Goal: Task Accomplishment & Management: Use online tool/utility

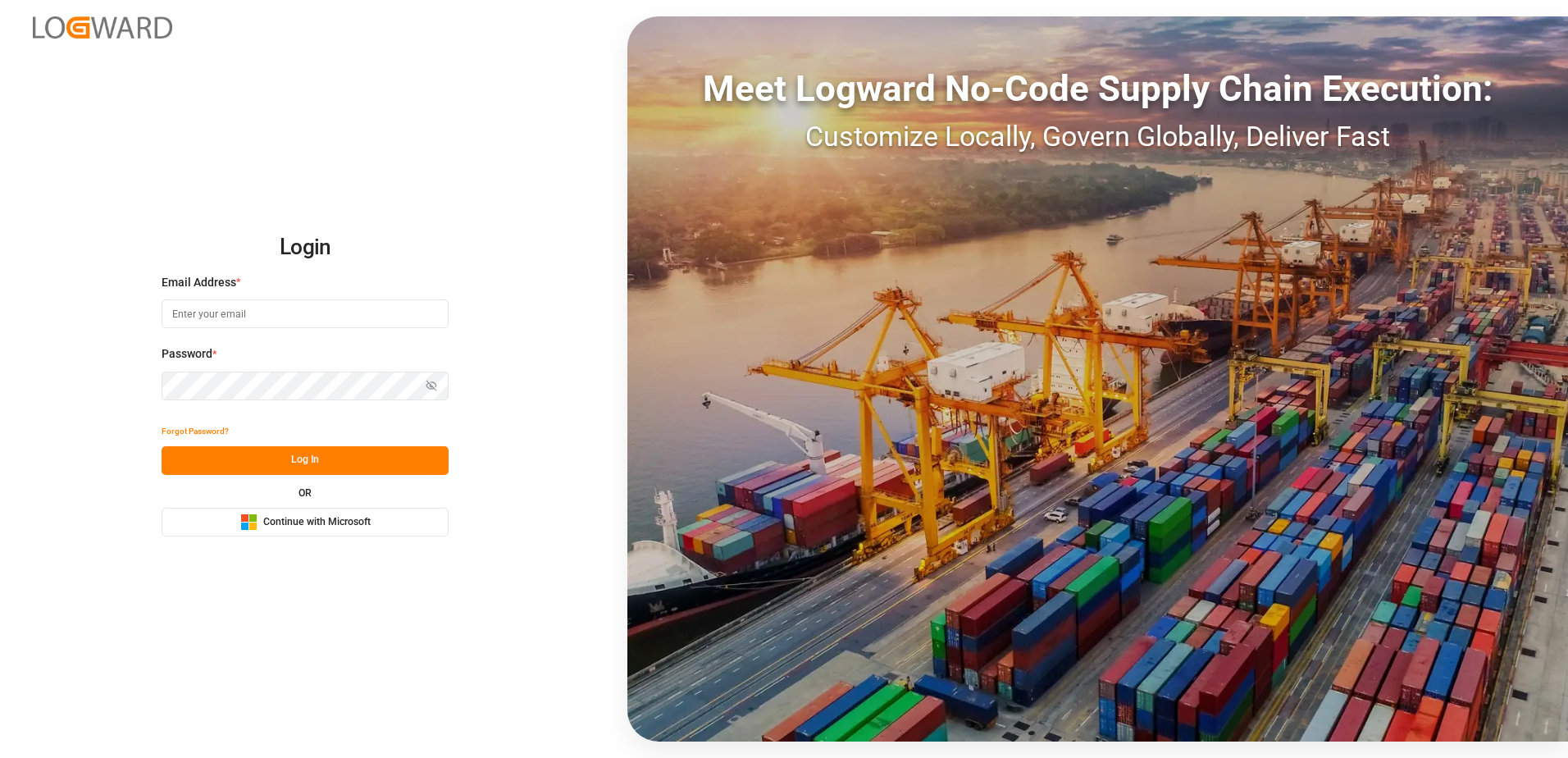
click at [346, 526] on span "Continue with Microsoft" at bounding box center [316, 522] width 108 height 15
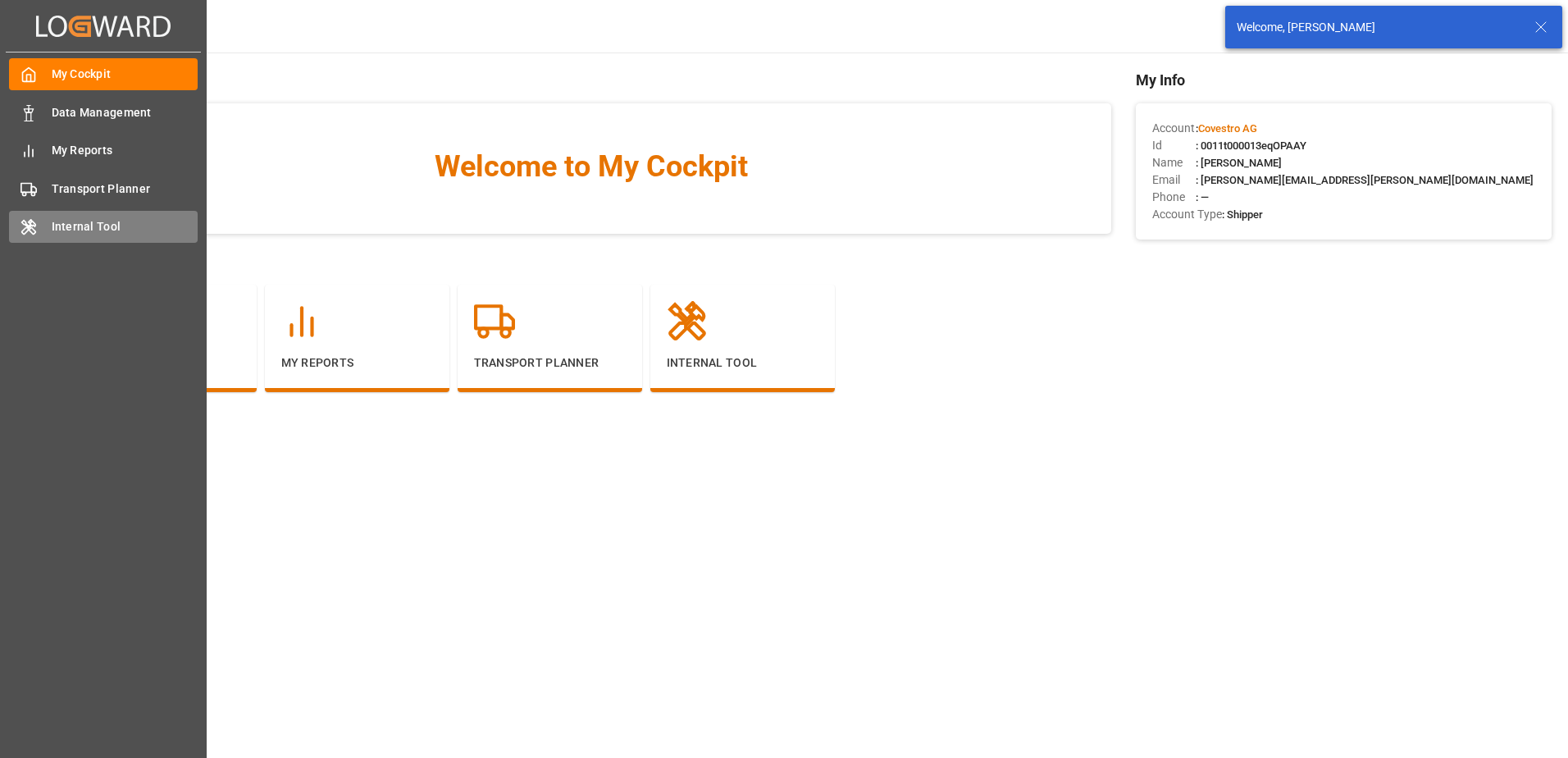
click at [29, 222] on icon at bounding box center [29, 227] width 13 height 15
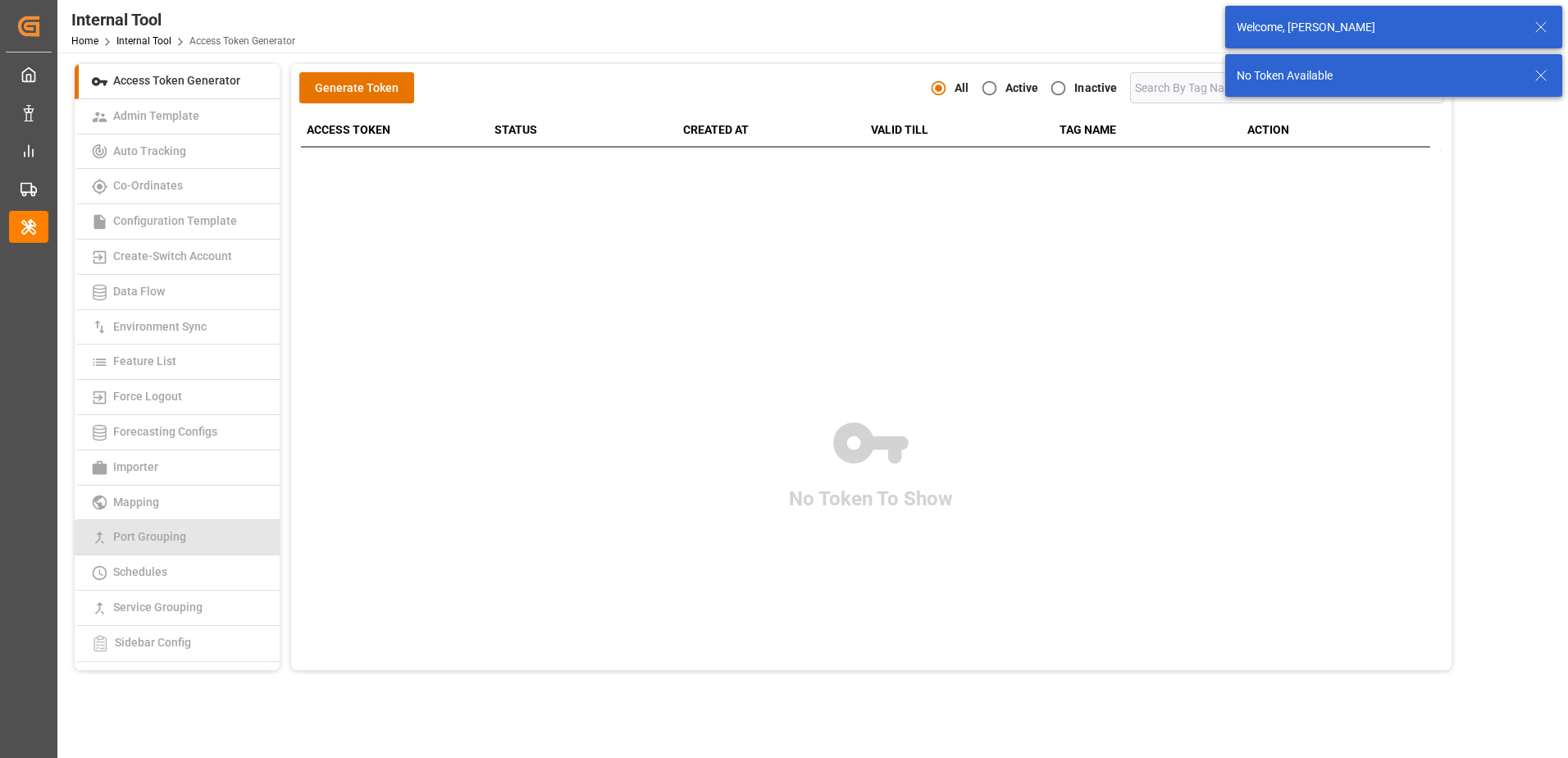
click at [184, 528] on link "Port Grouping" at bounding box center [177, 538] width 205 height 36
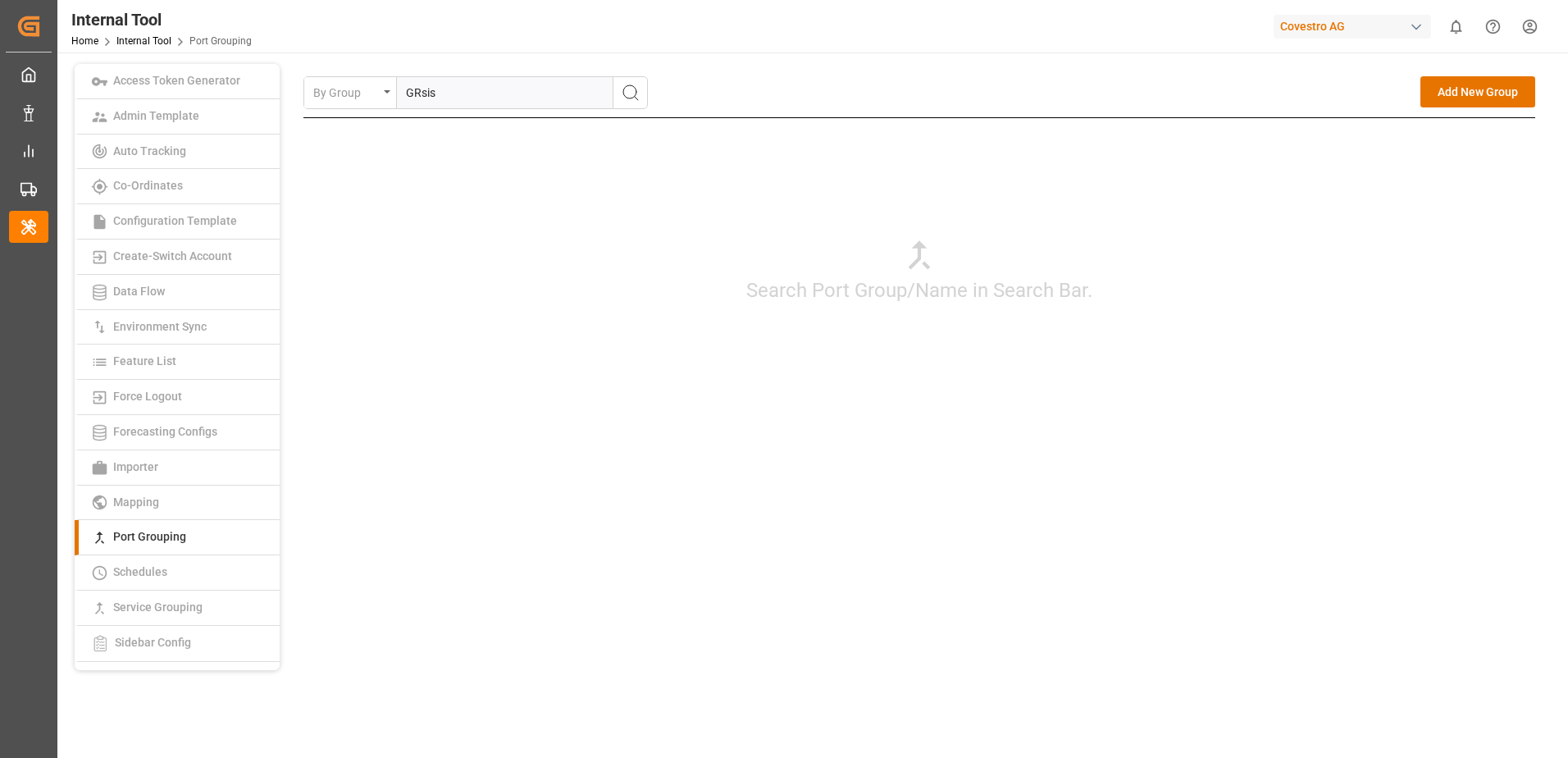
type input "GRsis"
click at [633, 88] on icon "search button" at bounding box center [631, 93] width 20 height 20
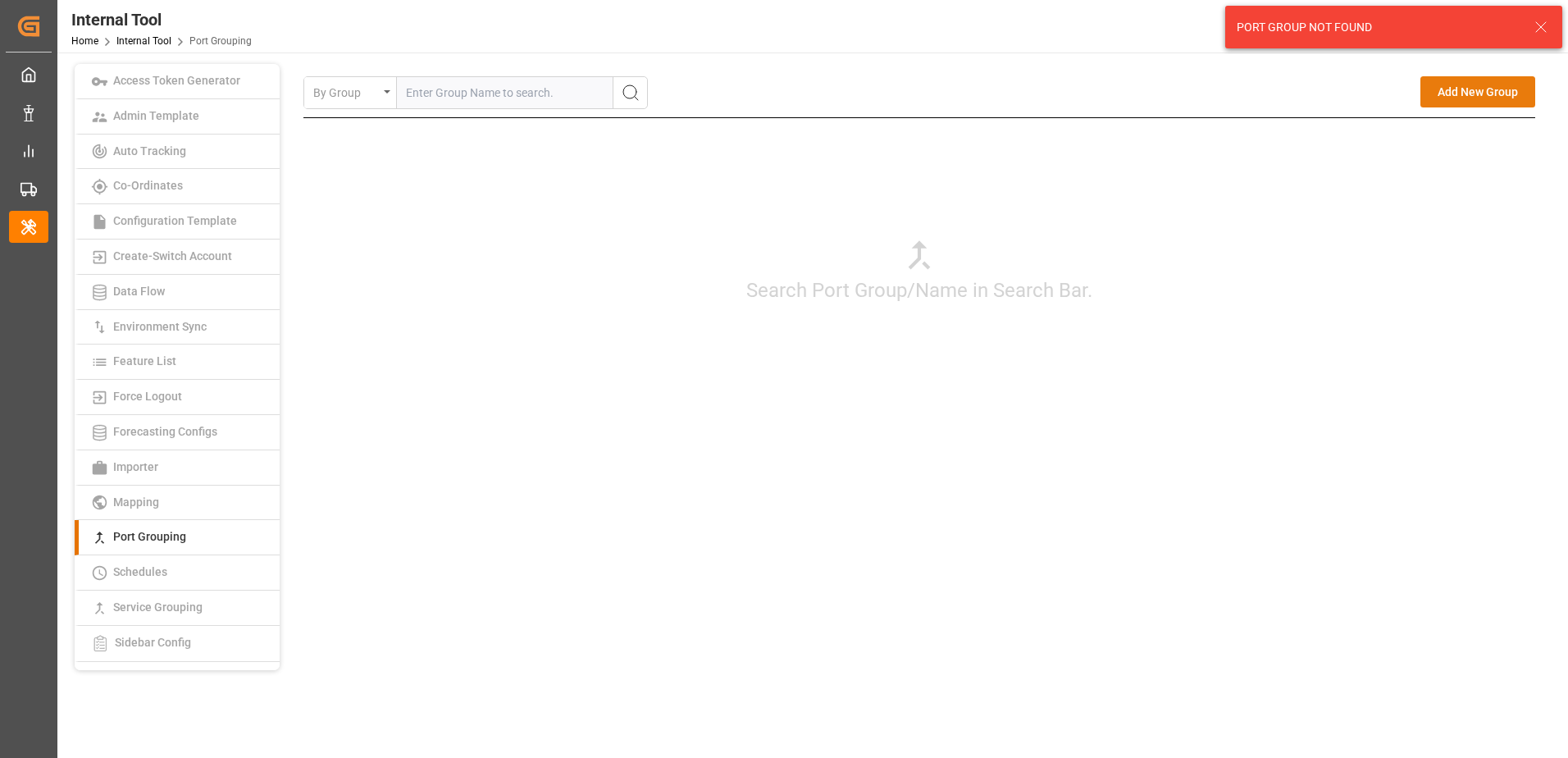
click at [1471, 85] on button "Add New Group" at bounding box center [1477, 92] width 115 height 31
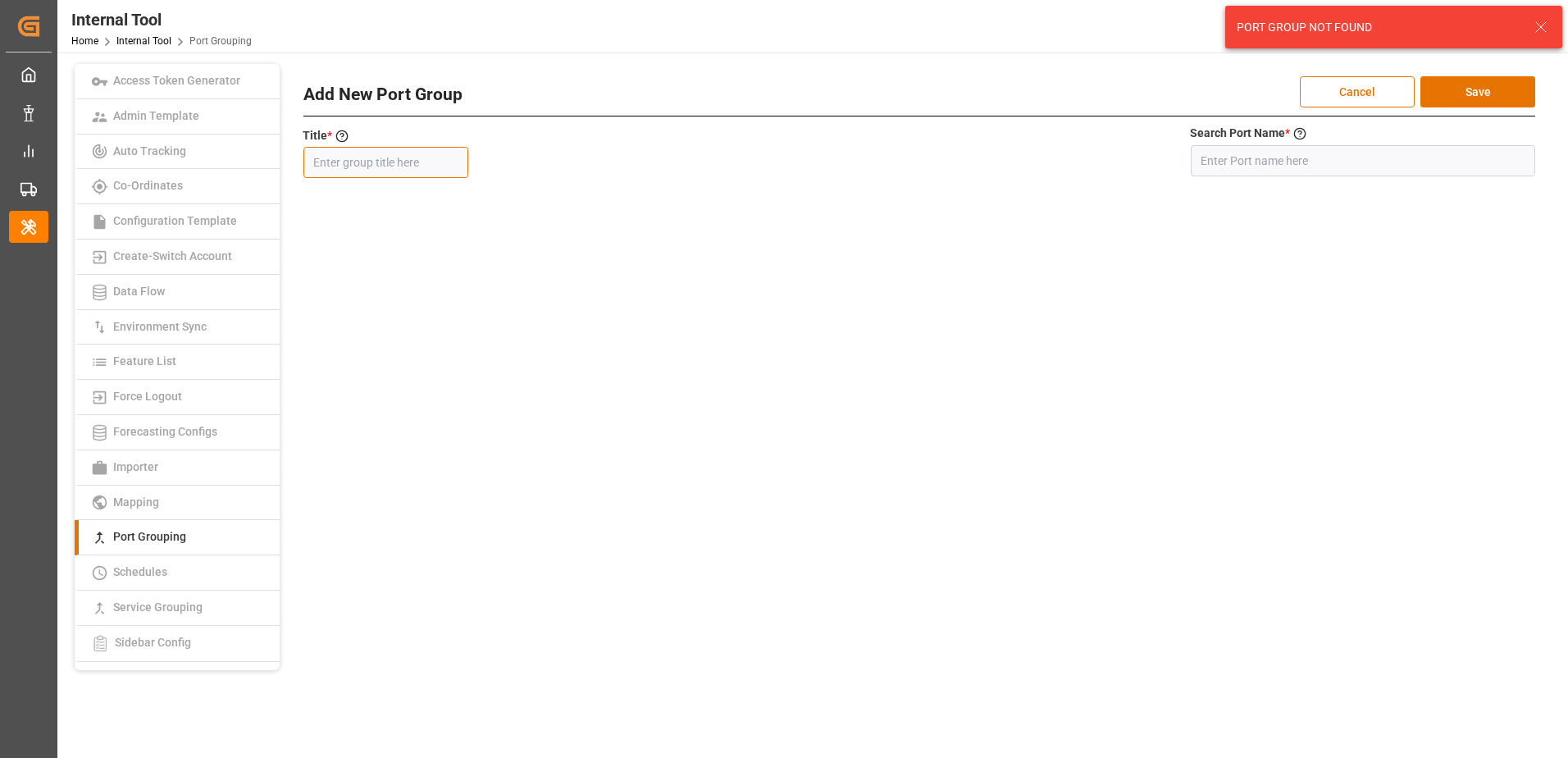
click at [405, 167] on input "text" at bounding box center [386, 162] width 165 height 31
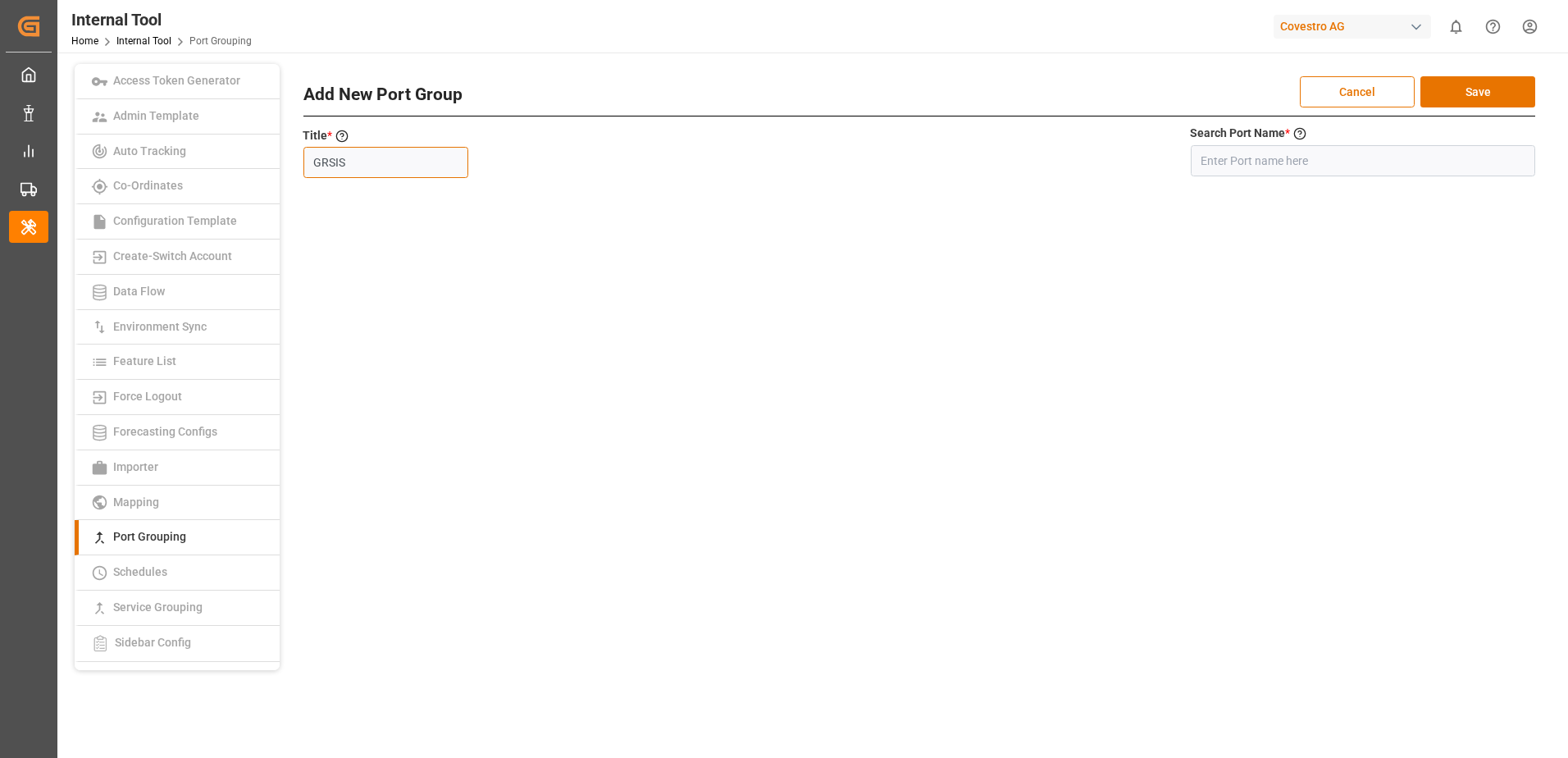
type input "GRSIS"
click at [1216, 163] on input at bounding box center [1363, 160] width 345 height 31
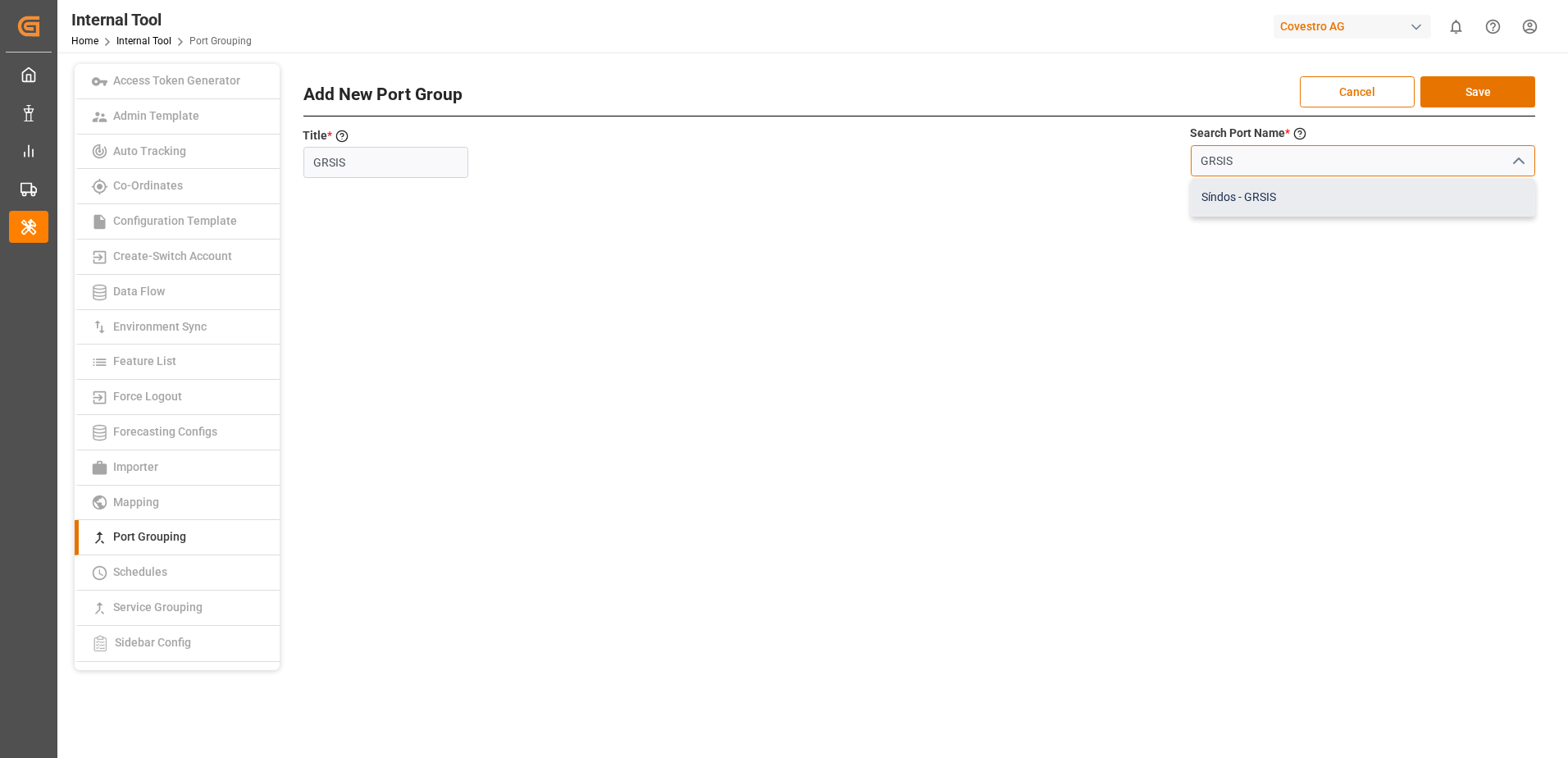
click at [1279, 197] on div "Síndos - GRSIS" at bounding box center [1362, 197] width 343 height 37
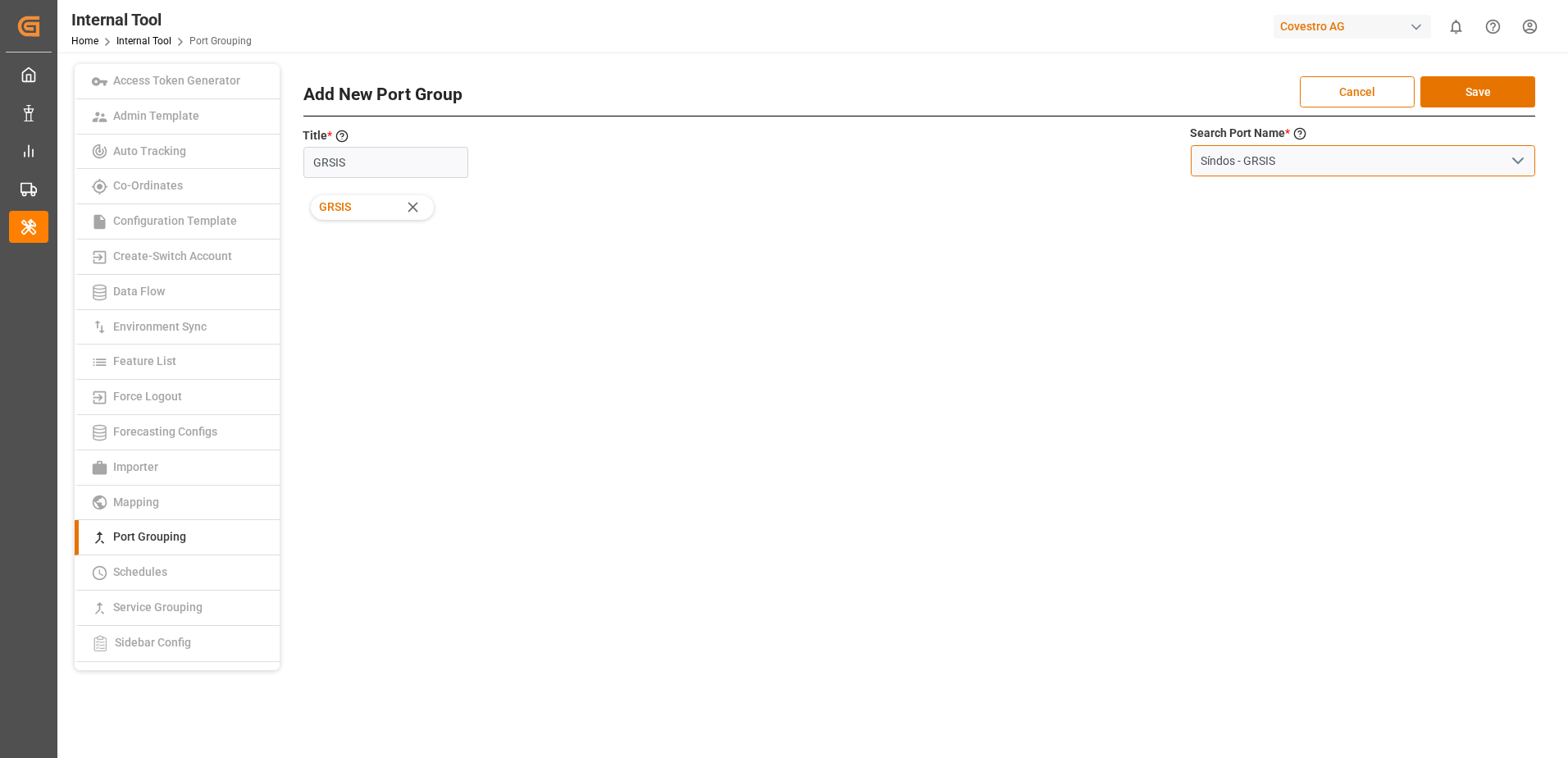
type input "Síndos - GRSIS"
click at [1268, 197] on div "GRSIS" at bounding box center [892, 208] width 1176 height 46
click at [1490, 84] on button "Save" at bounding box center [1477, 92] width 115 height 31
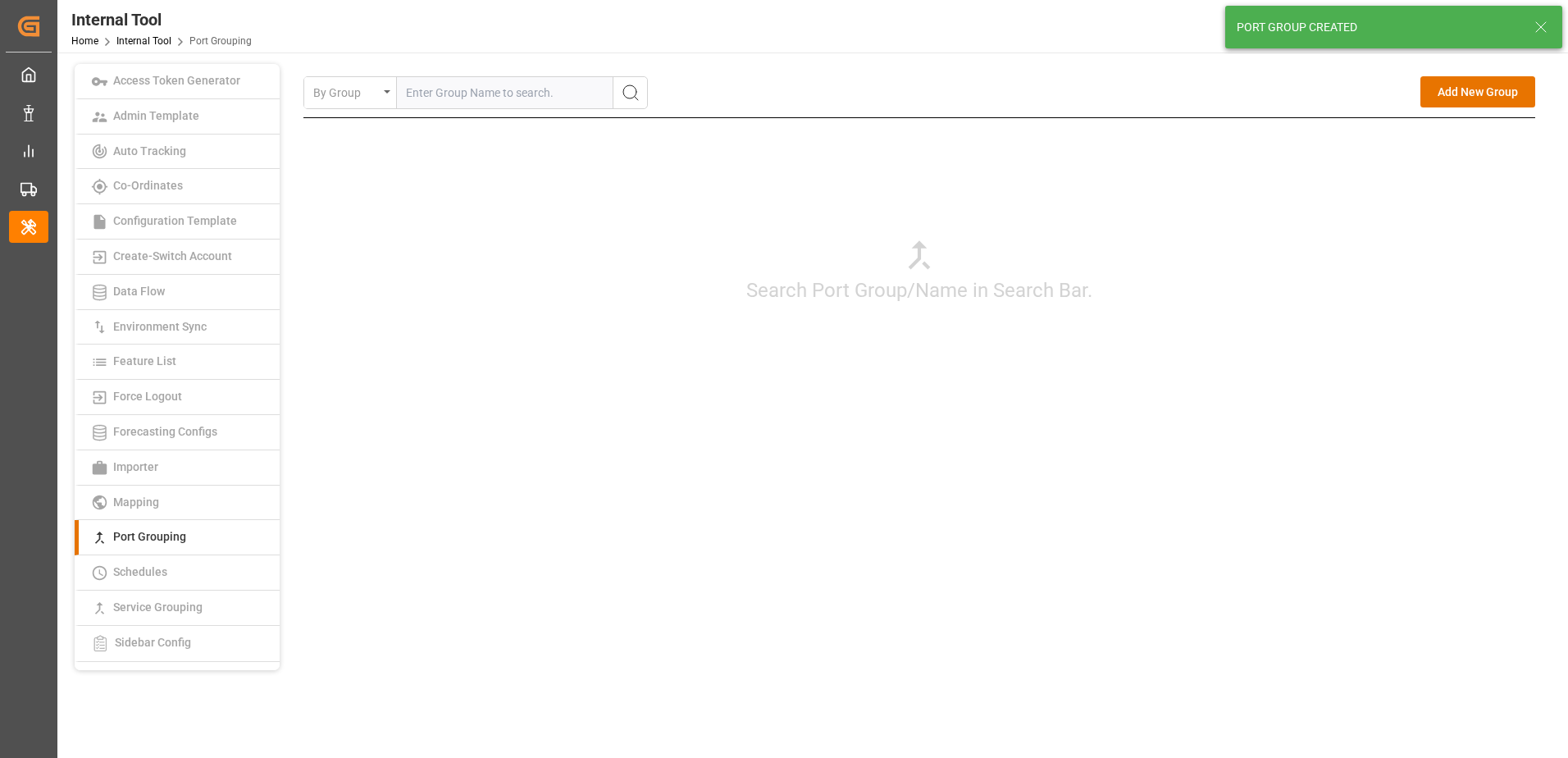
click at [510, 87] on input "text" at bounding box center [505, 93] width 216 height 31
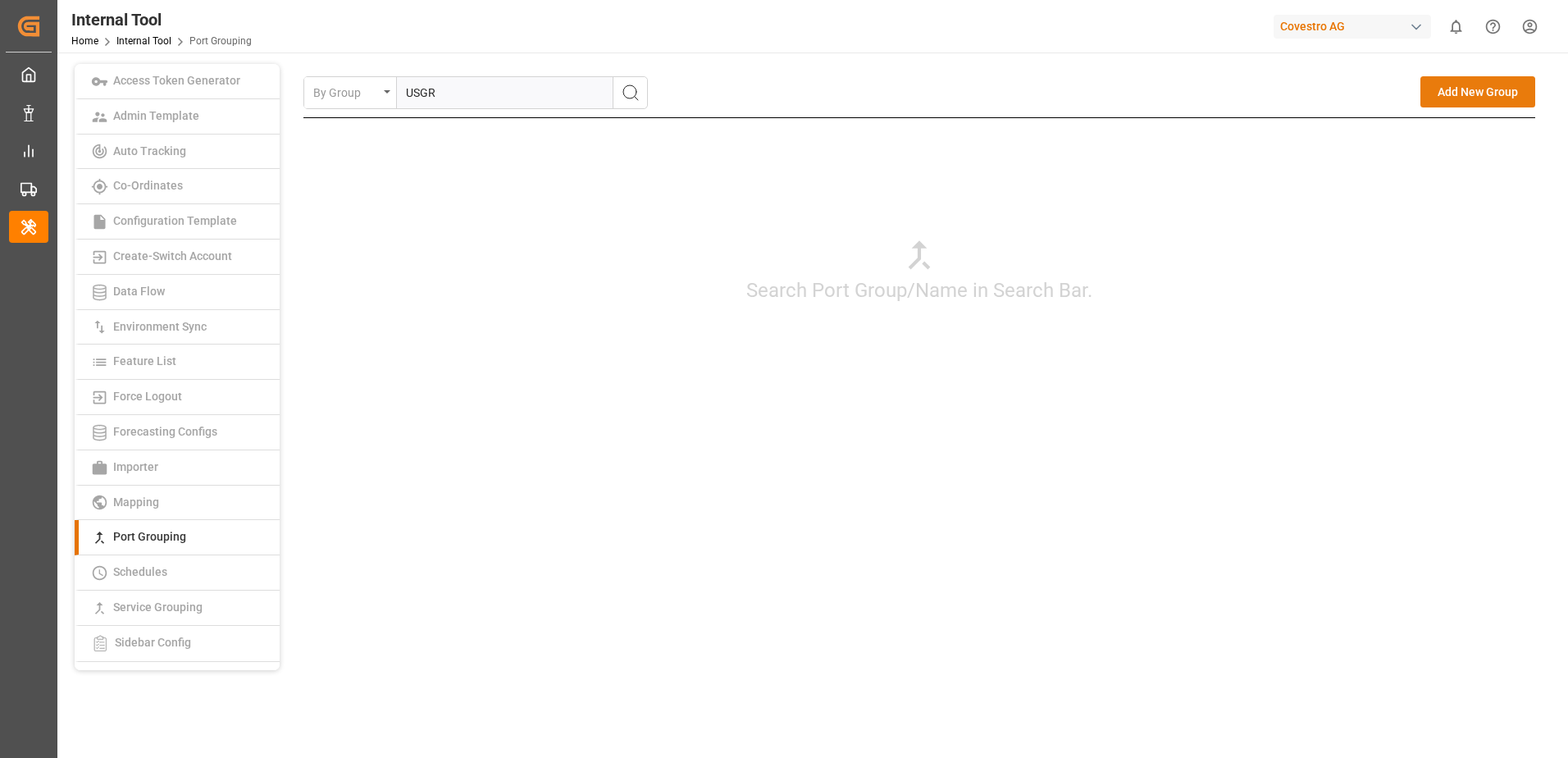
type input "USGR"
click at [1475, 92] on button "Add New Group" at bounding box center [1477, 92] width 115 height 31
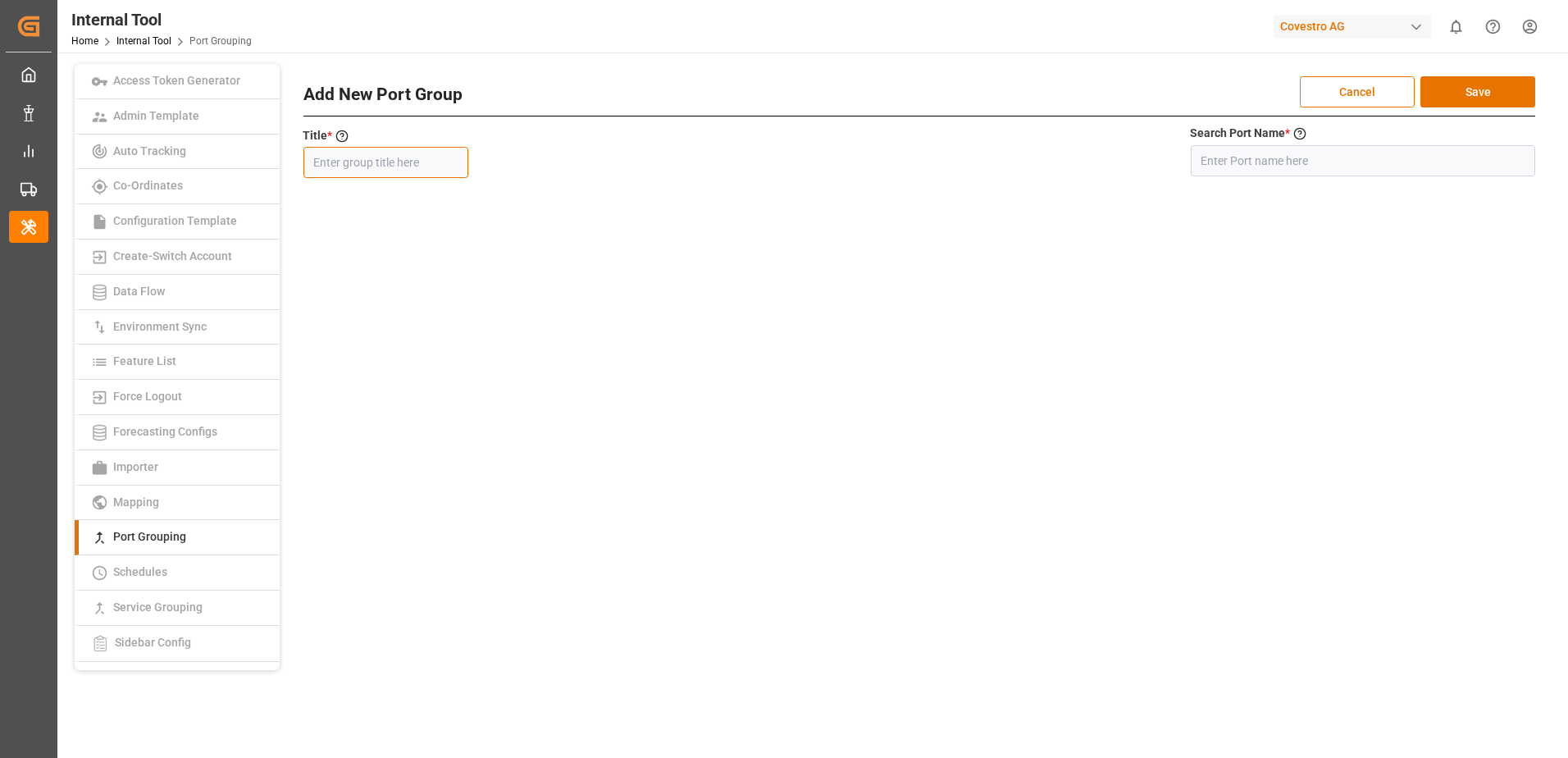
click at [363, 169] on input "text" at bounding box center [386, 162] width 165 height 31
type input "USGRX"
click at [1257, 164] on input at bounding box center [1363, 160] width 345 height 31
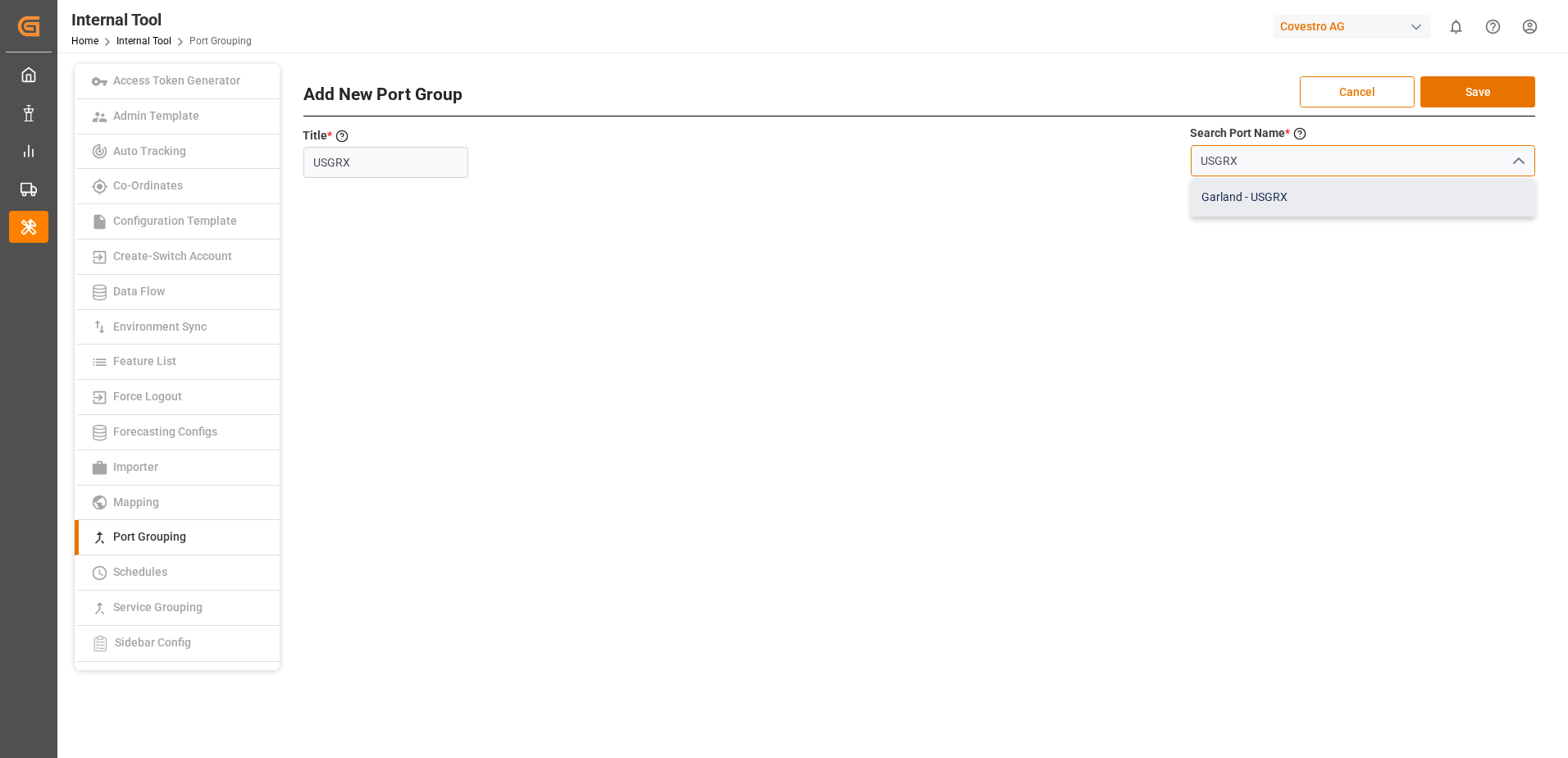
click at [1256, 203] on div "Garland - USGRX" at bounding box center [1362, 197] width 343 height 37
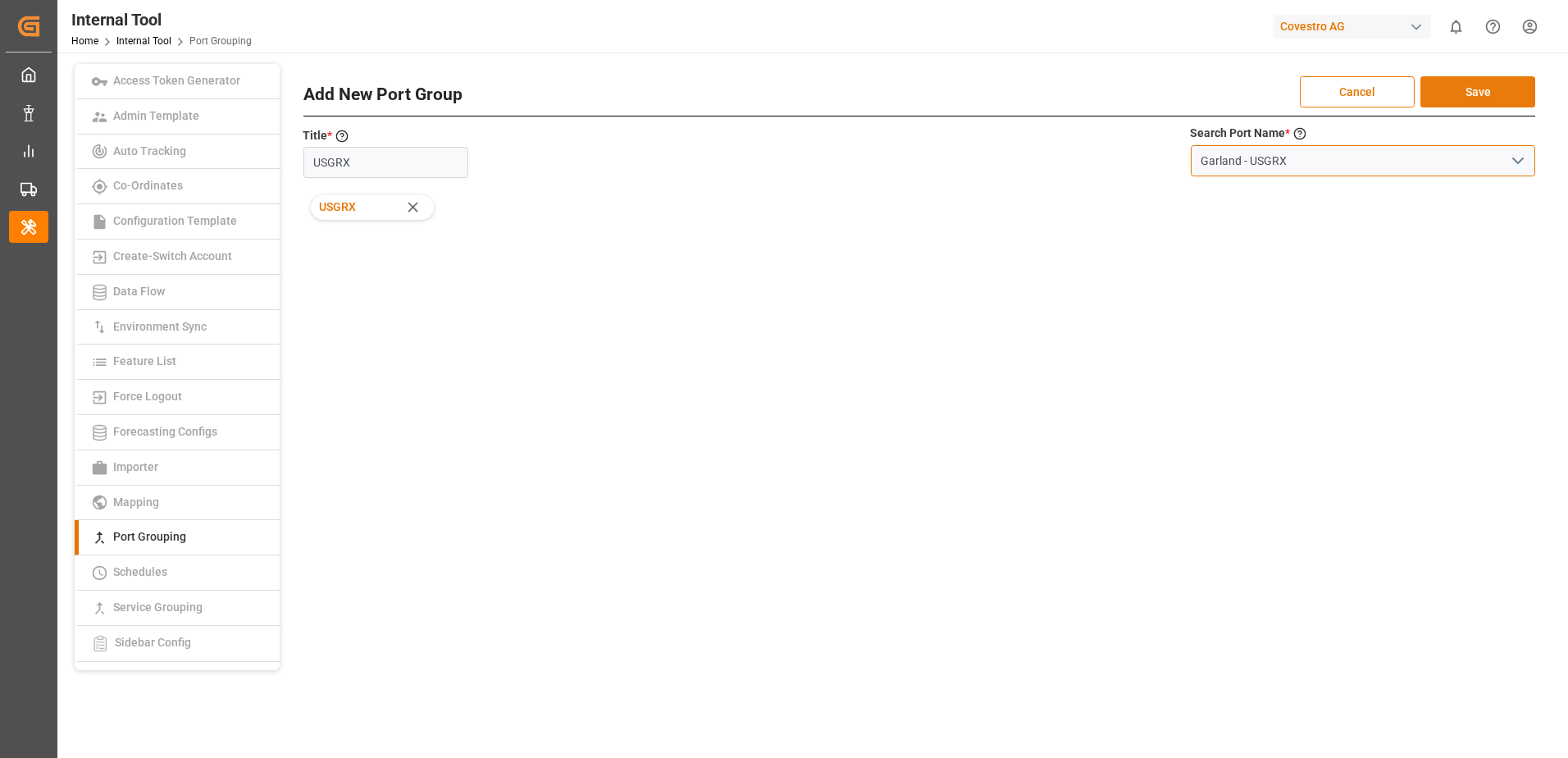
type input "Garland - USGRX"
click at [1457, 92] on button "Save" at bounding box center [1477, 92] width 115 height 31
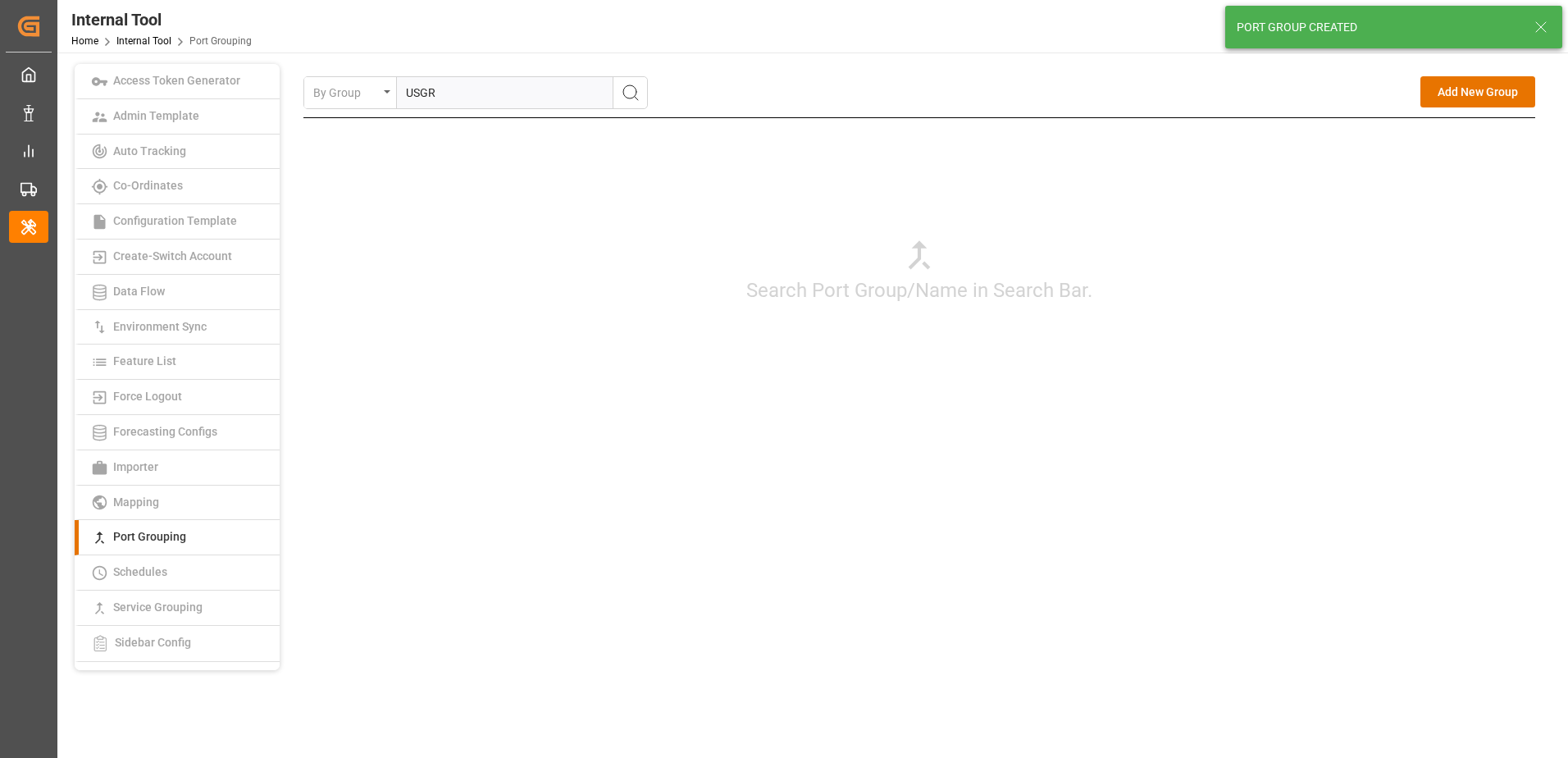
click at [499, 100] on input "USGR" at bounding box center [505, 93] width 216 height 31
type input "U"
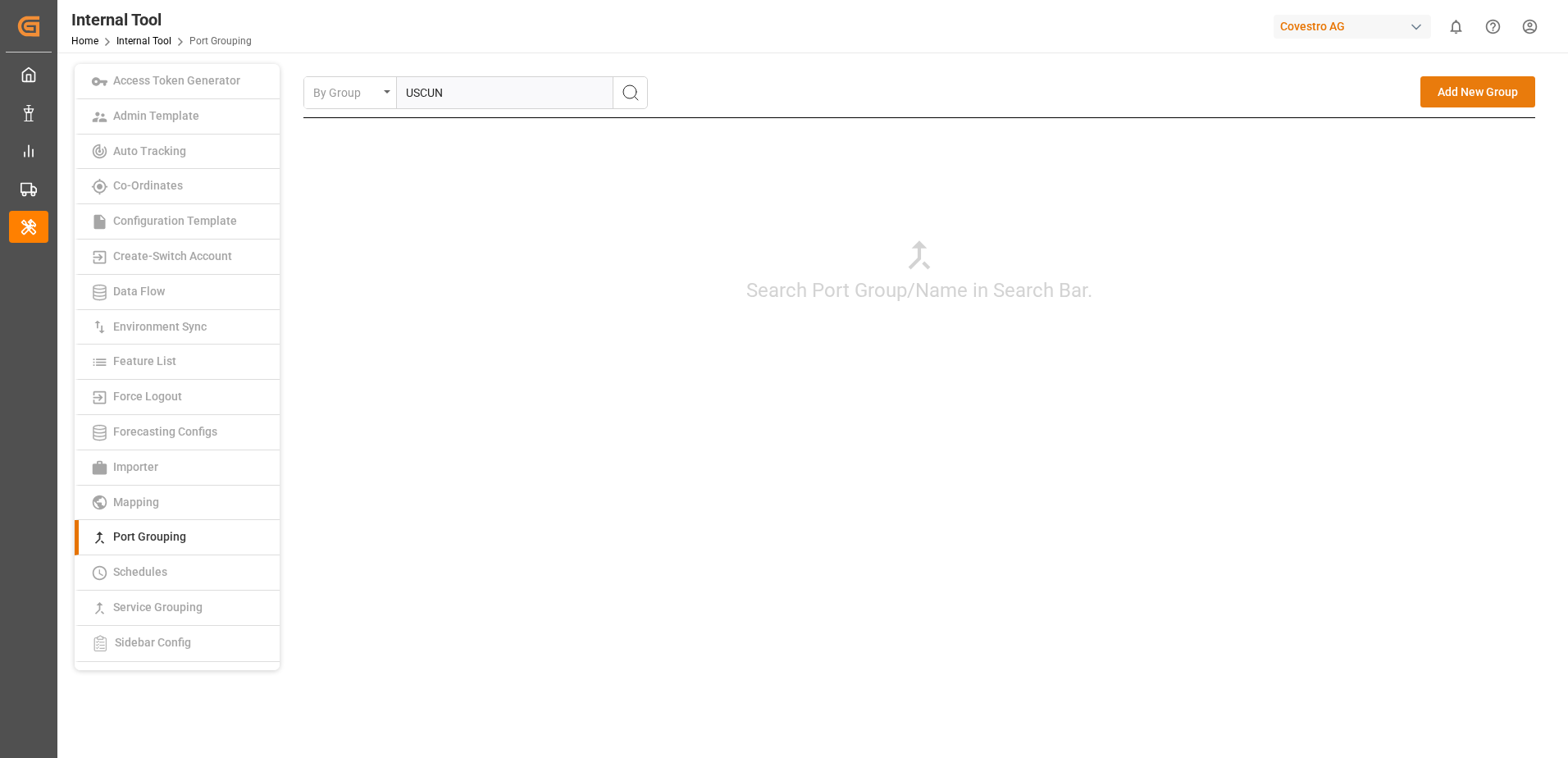
type input "USCUN"
click at [1455, 89] on button "Add New Group" at bounding box center [1477, 92] width 115 height 31
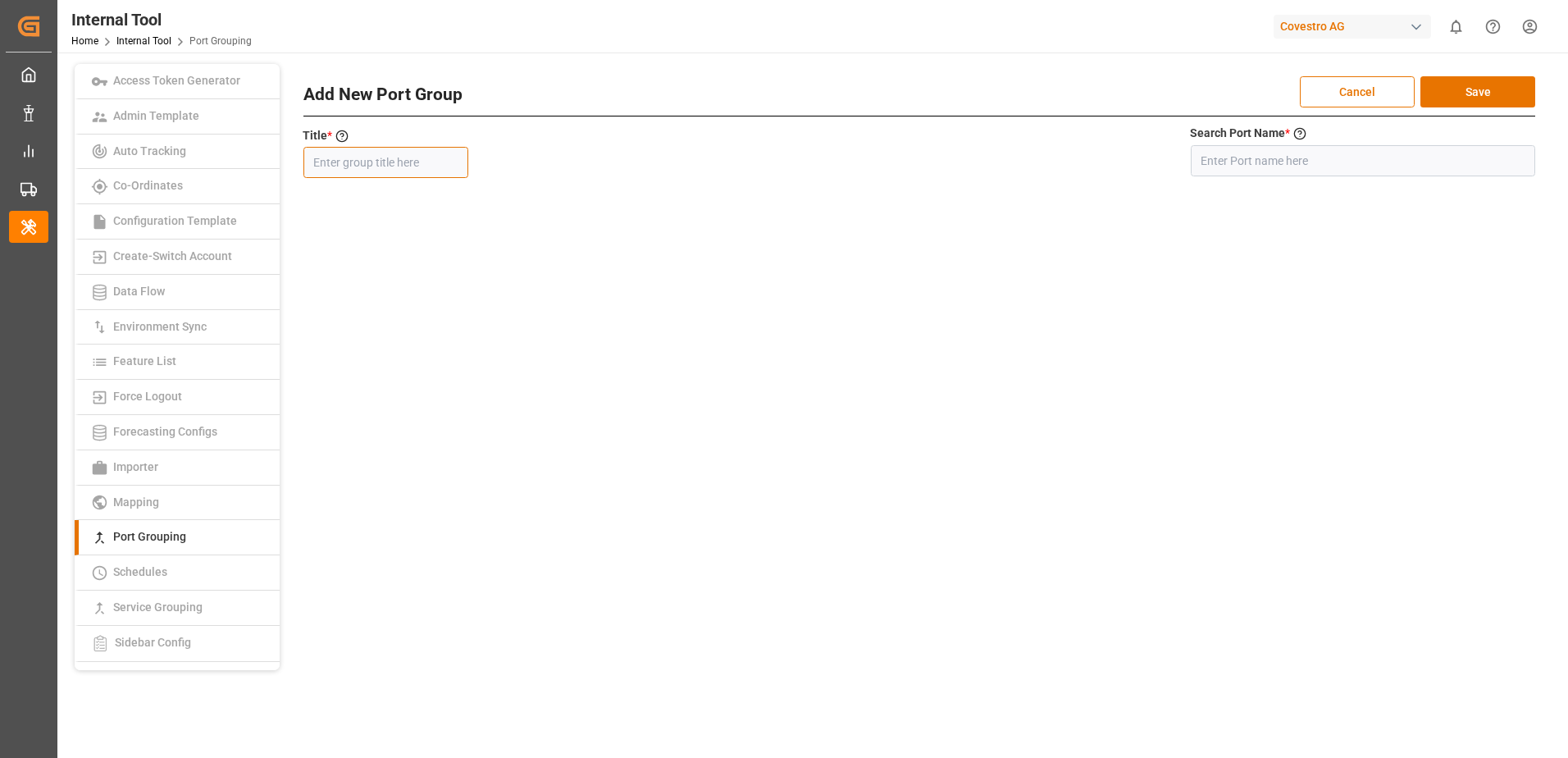
click at [417, 164] on input "text" at bounding box center [386, 162] width 165 height 31
type input "USCUN"
click at [1272, 164] on input at bounding box center [1363, 160] width 345 height 31
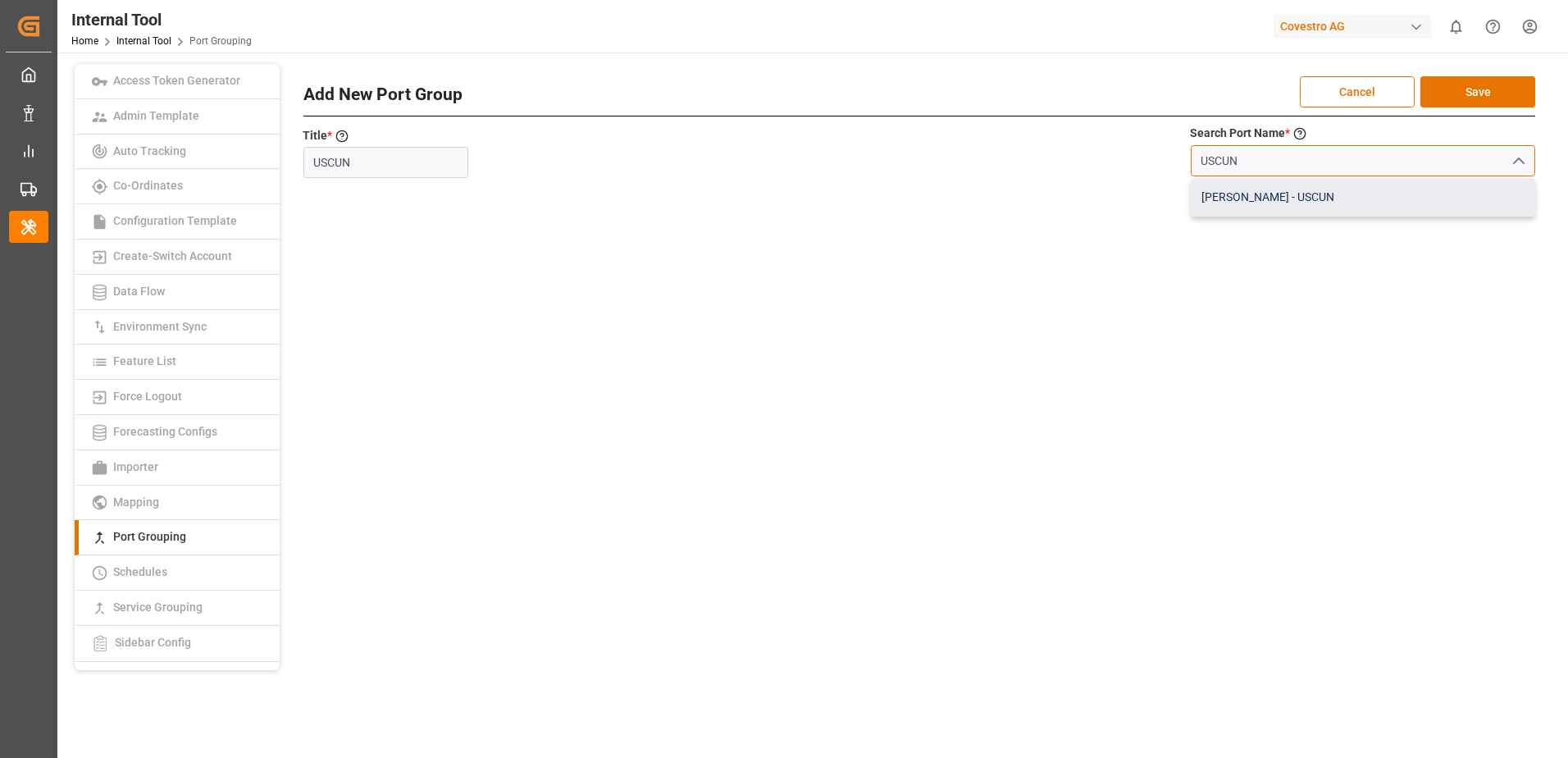
click at [1276, 201] on div "[PERSON_NAME] - USCUN" at bounding box center [1362, 197] width 343 height 37
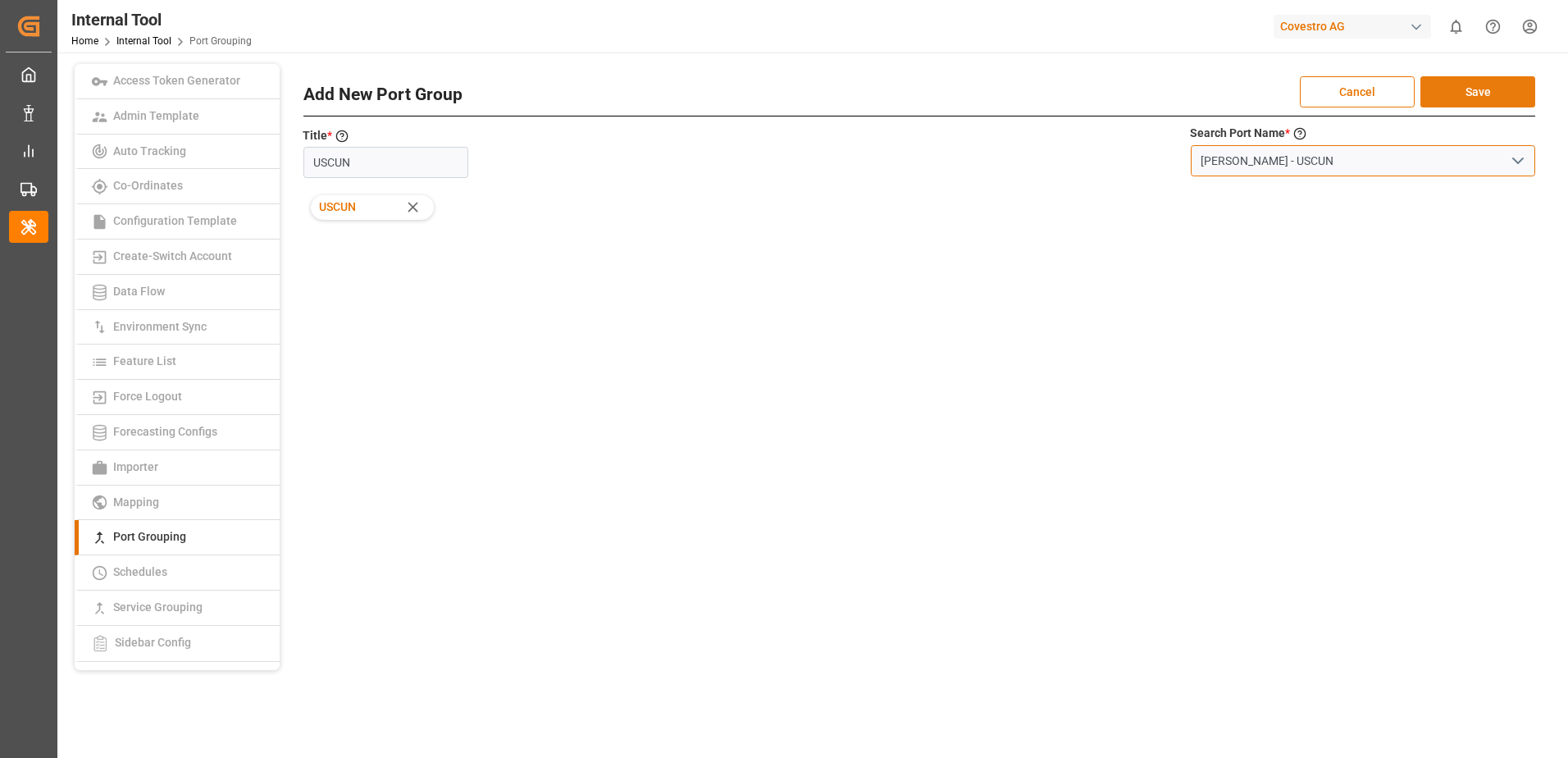
type input "[PERSON_NAME] - USCUN"
click at [1466, 85] on button "Save" at bounding box center [1477, 92] width 115 height 31
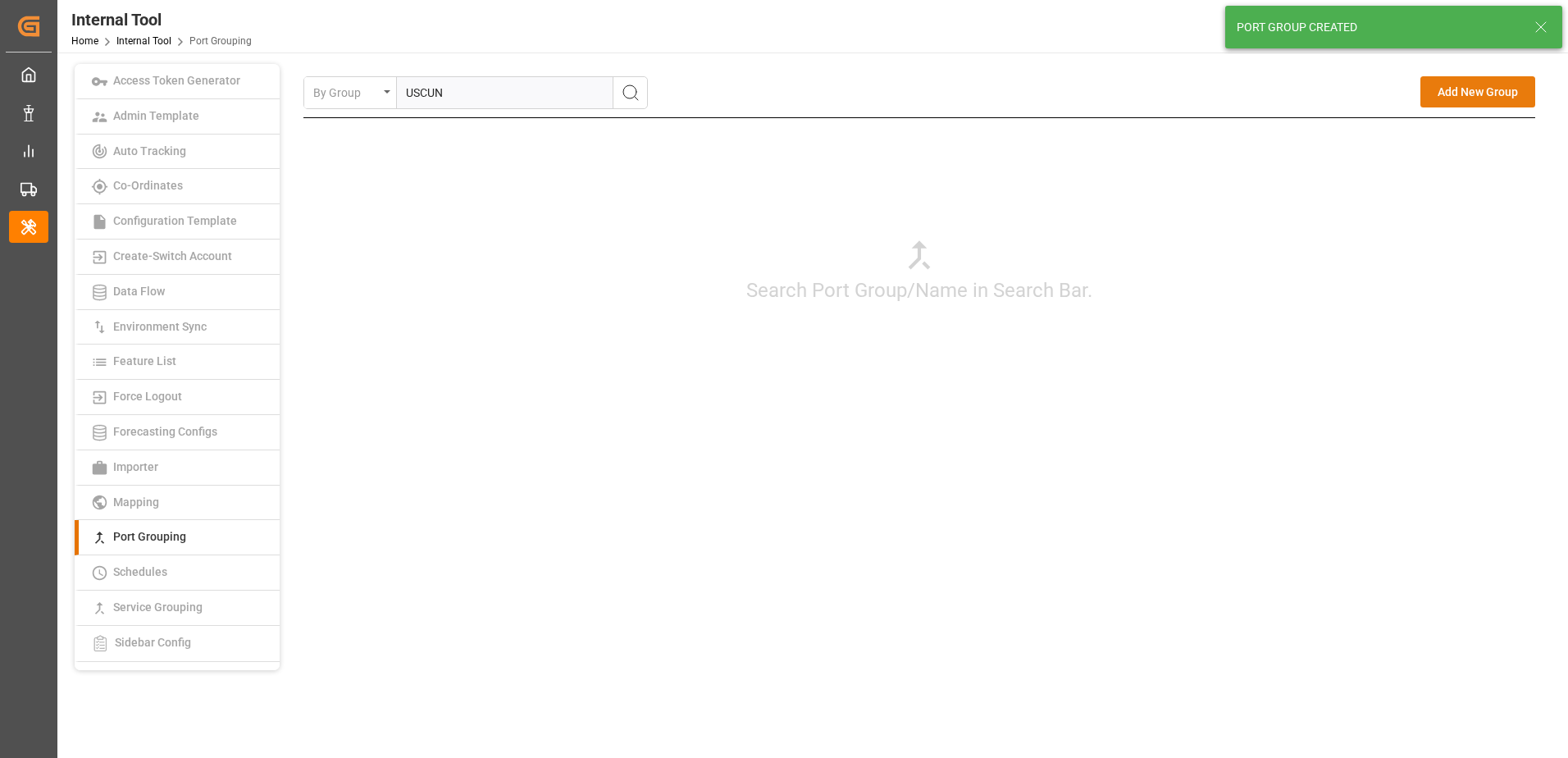
click at [1450, 94] on button "Add New Group" at bounding box center [1477, 92] width 115 height 31
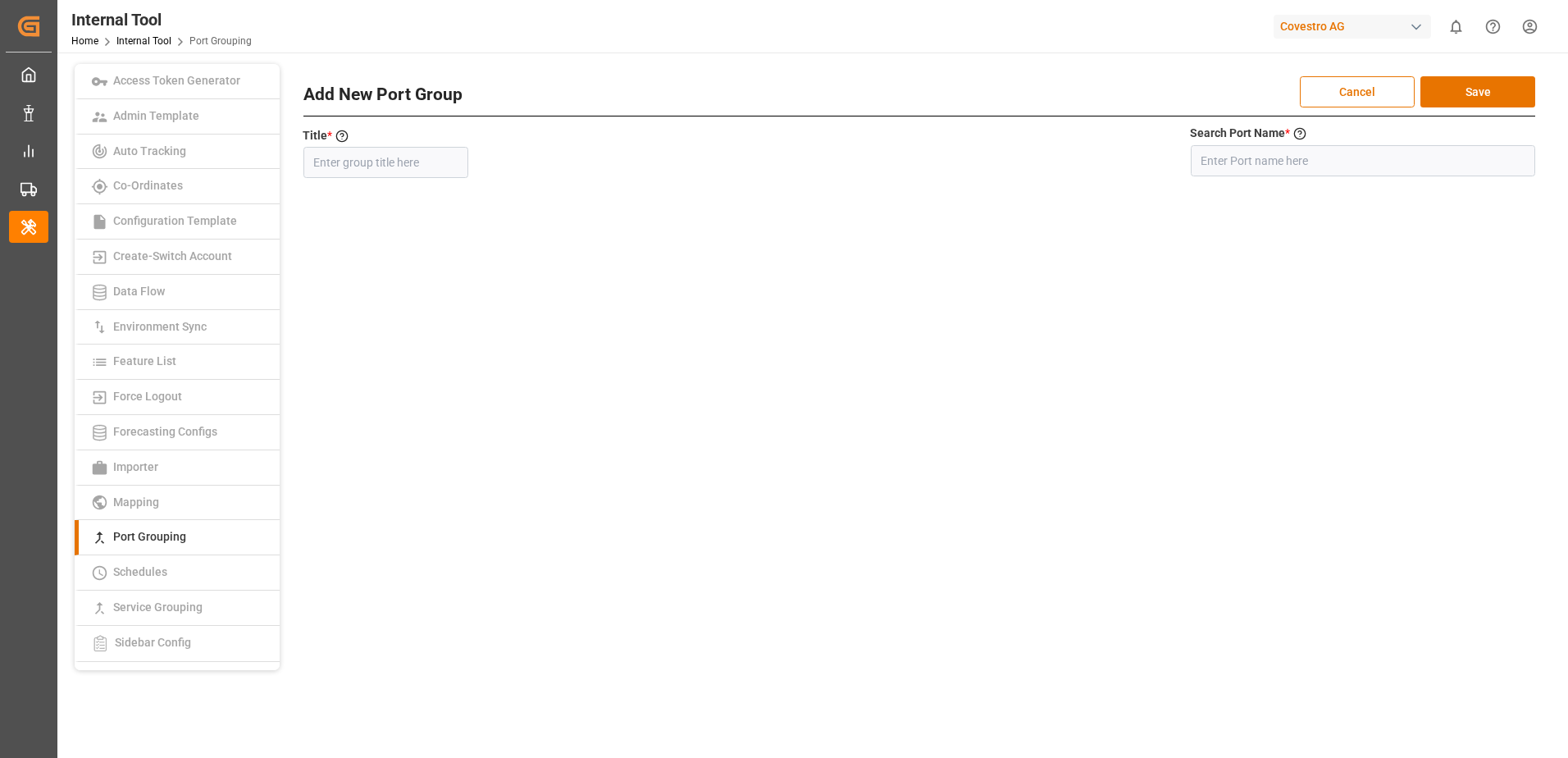
drag, startPoint x: 397, startPoint y: 146, endPoint x: 395, endPoint y: 155, distance: 9.2
click at [397, 148] on div "Title * Port Title which will be shown in UI Please add valid title" at bounding box center [386, 151] width 165 height 49
click at [395, 156] on input "text" at bounding box center [386, 162] width 165 height 31
type input "USNIT"
click at [1236, 159] on input at bounding box center [1363, 160] width 345 height 31
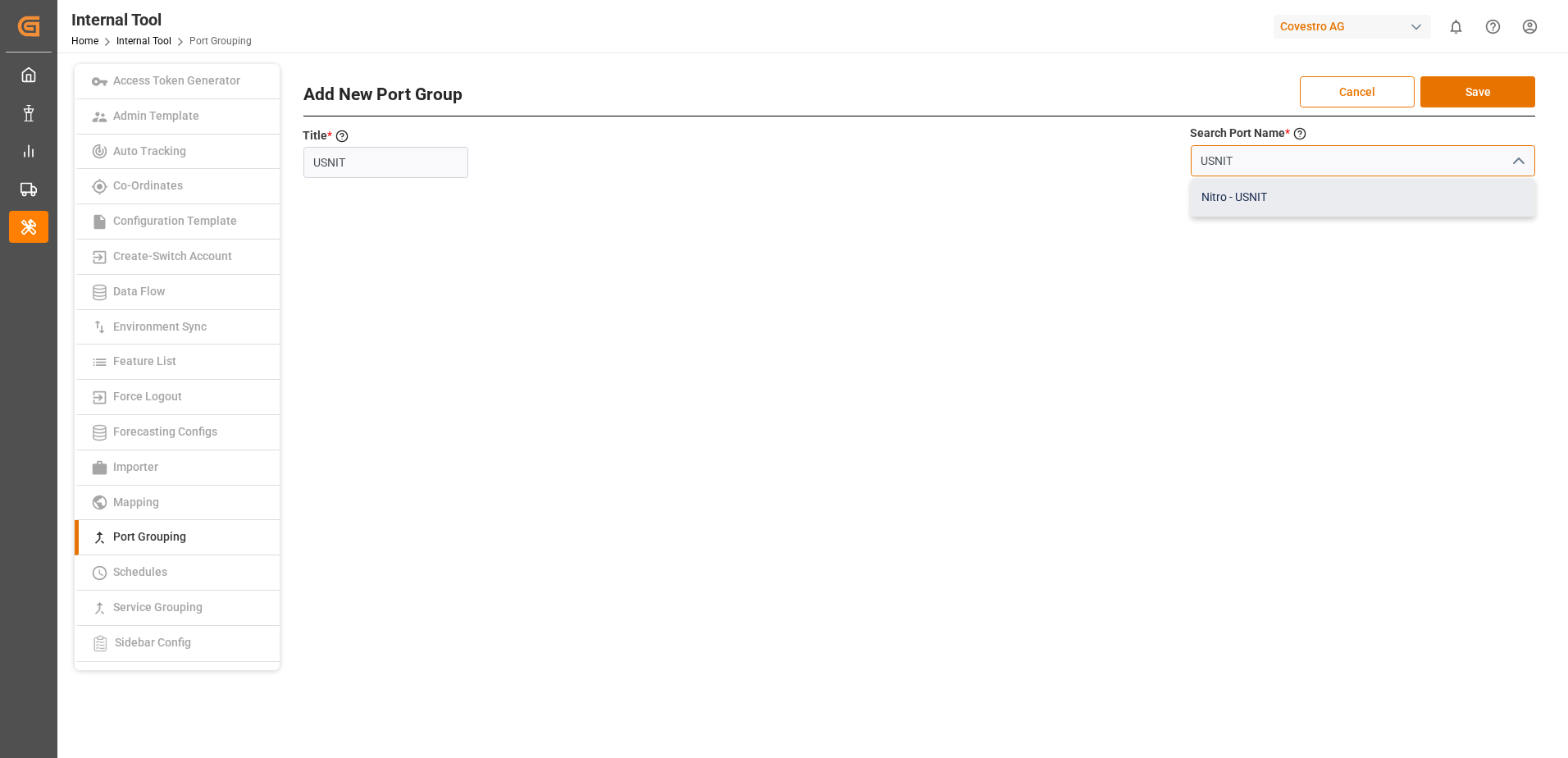
click at [1234, 203] on div "Nitro - USNIT" at bounding box center [1362, 197] width 343 height 37
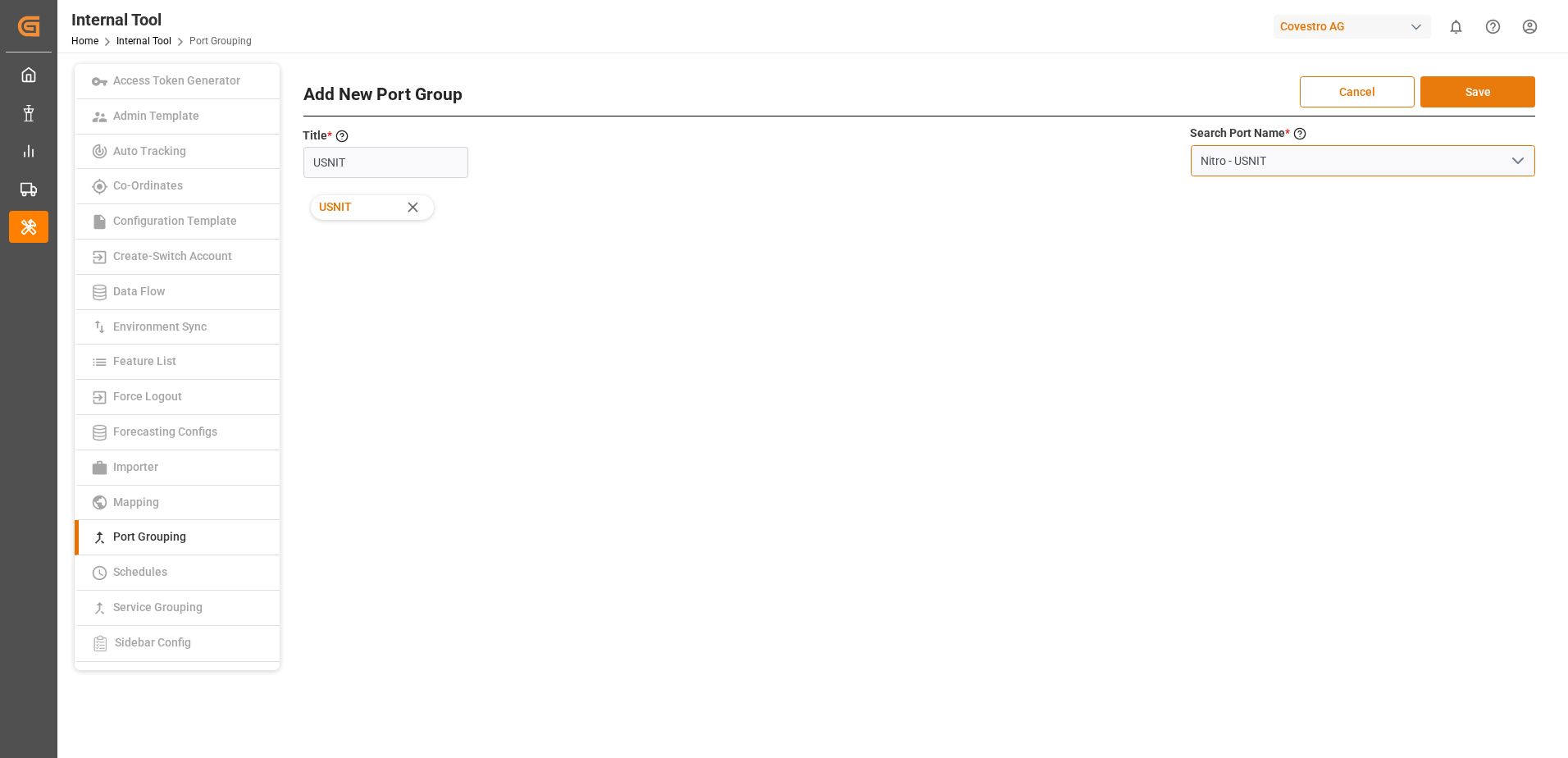
type input "Nitro - USNIT"
click at [1459, 98] on button "Save" at bounding box center [1477, 92] width 115 height 31
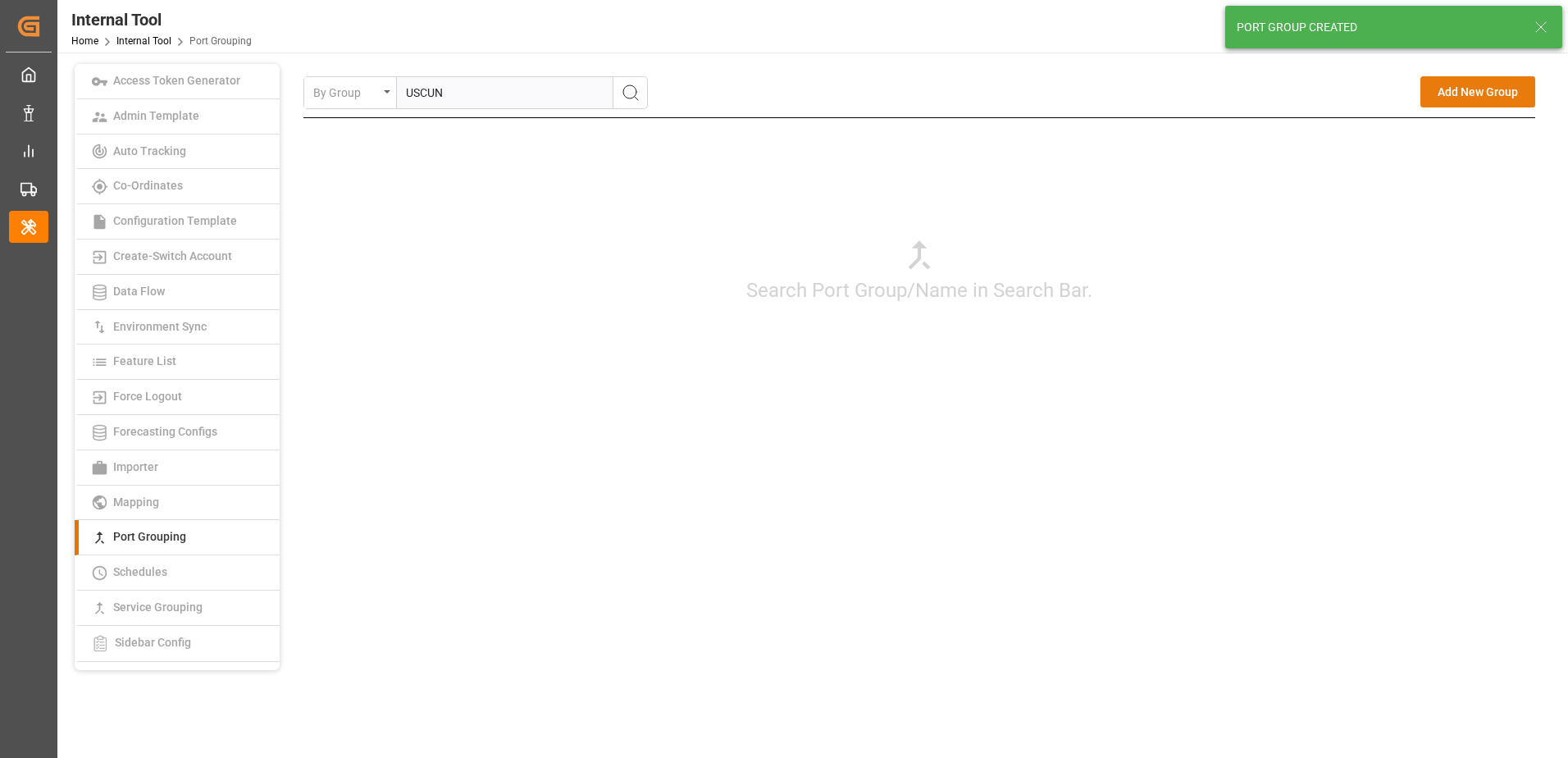
click at [1468, 94] on button "Add New Group" at bounding box center [1477, 92] width 115 height 31
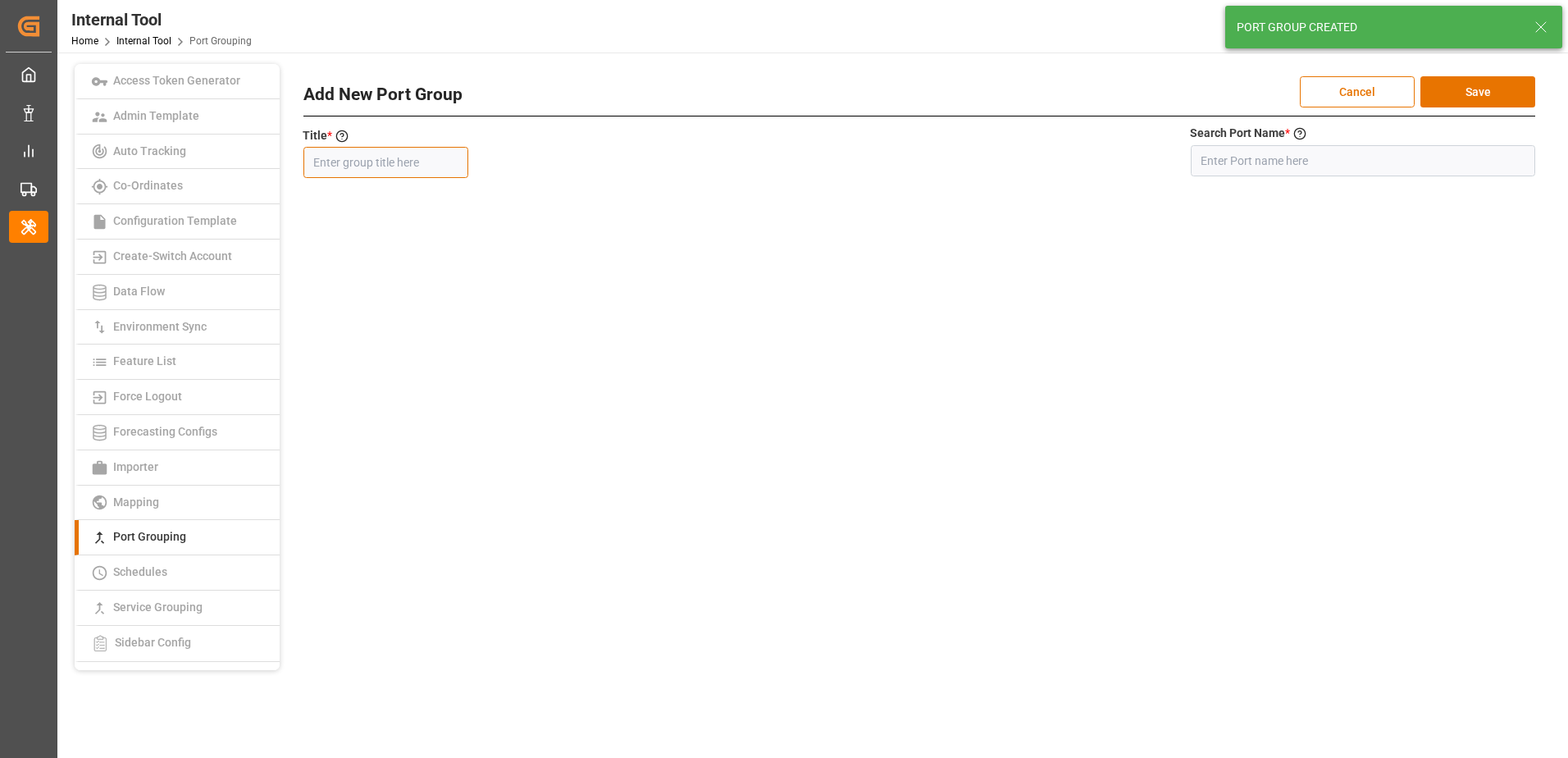
click at [390, 165] on input "text" at bounding box center [386, 162] width 165 height 31
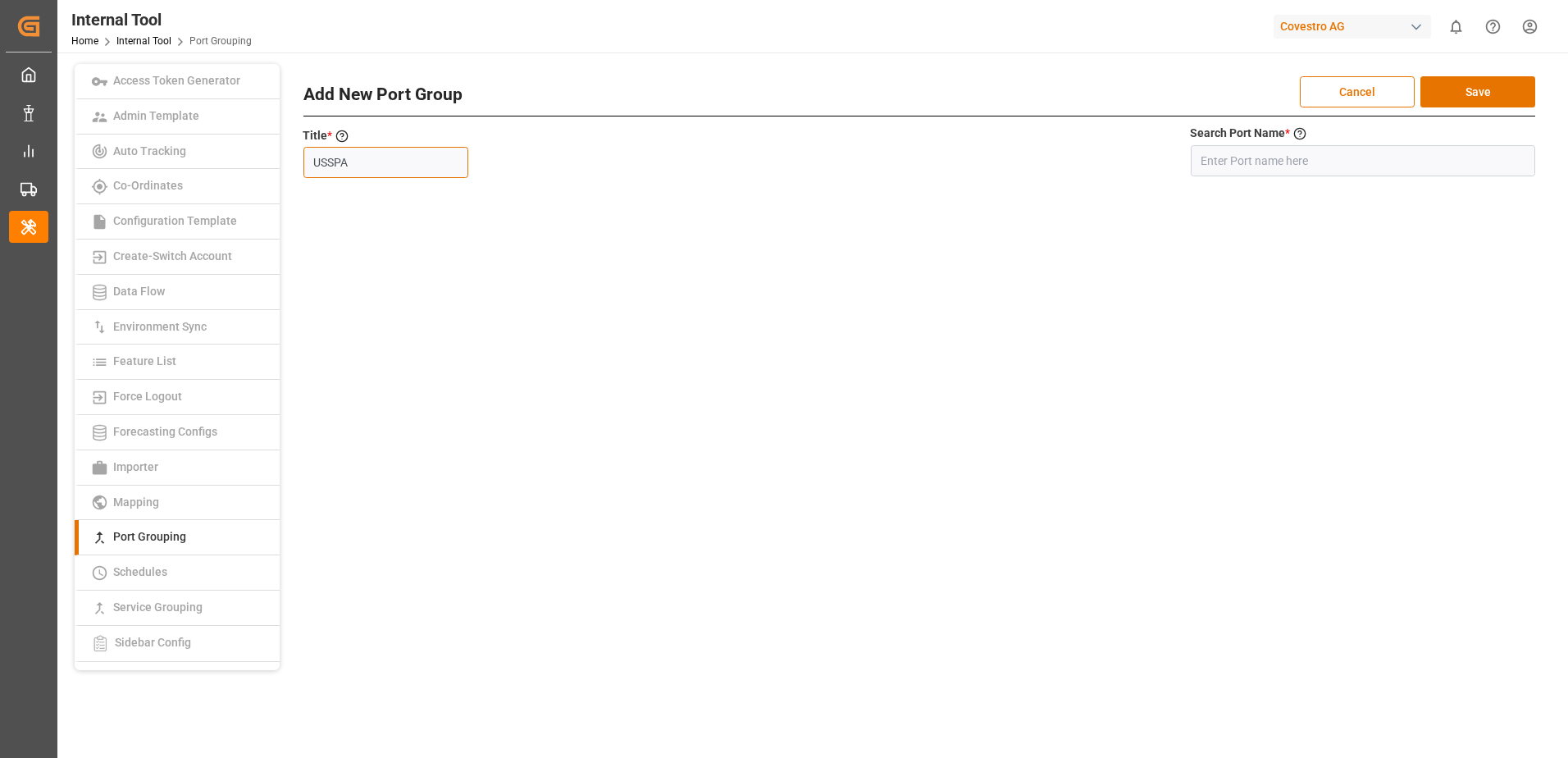
type input "USSPA"
click at [1341, 165] on input at bounding box center [1363, 160] width 345 height 31
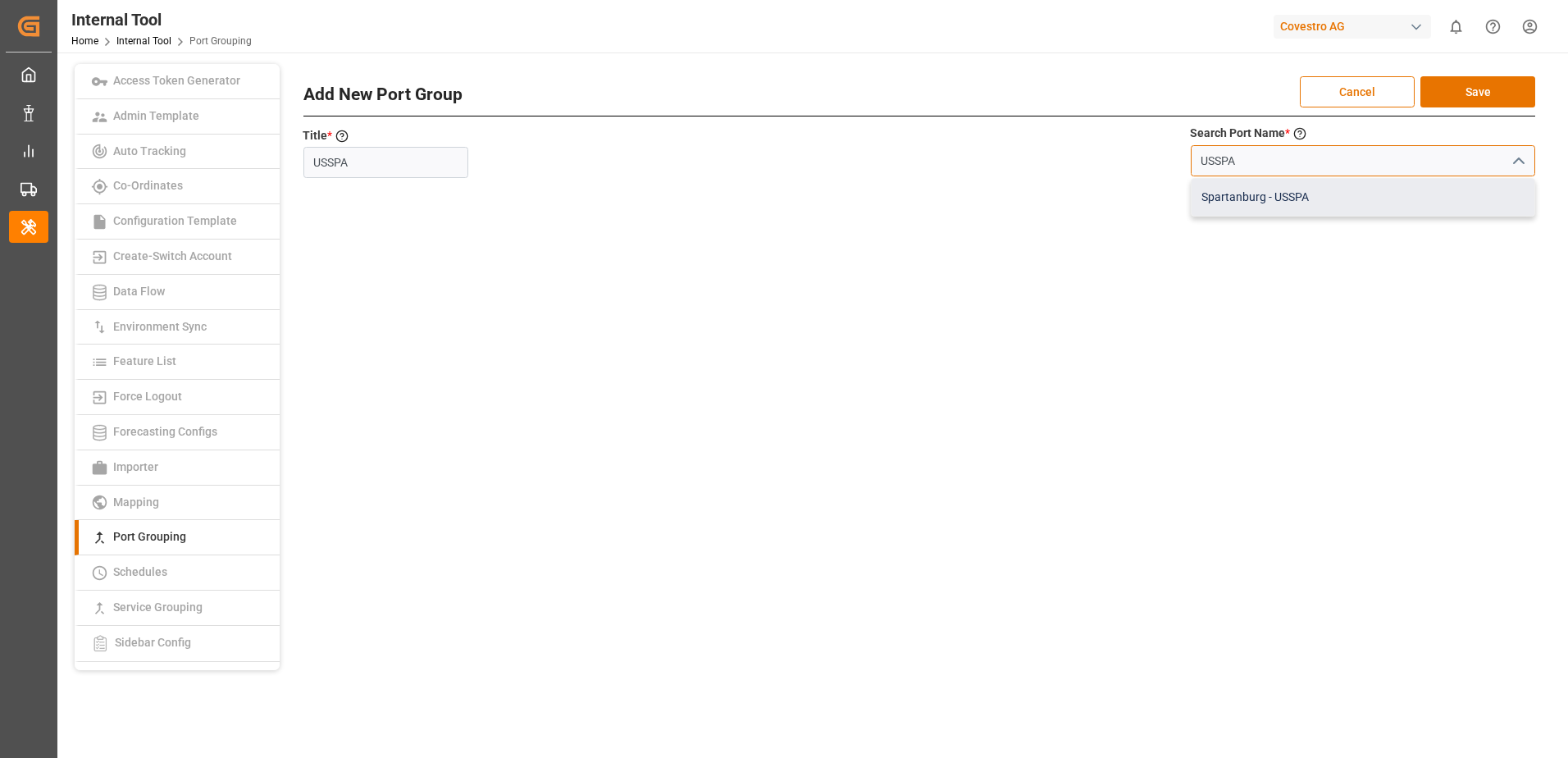
click at [1327, 202] on div "Spartanburg - USSPA" at bounding box center [1362, 197] width 343 height 37
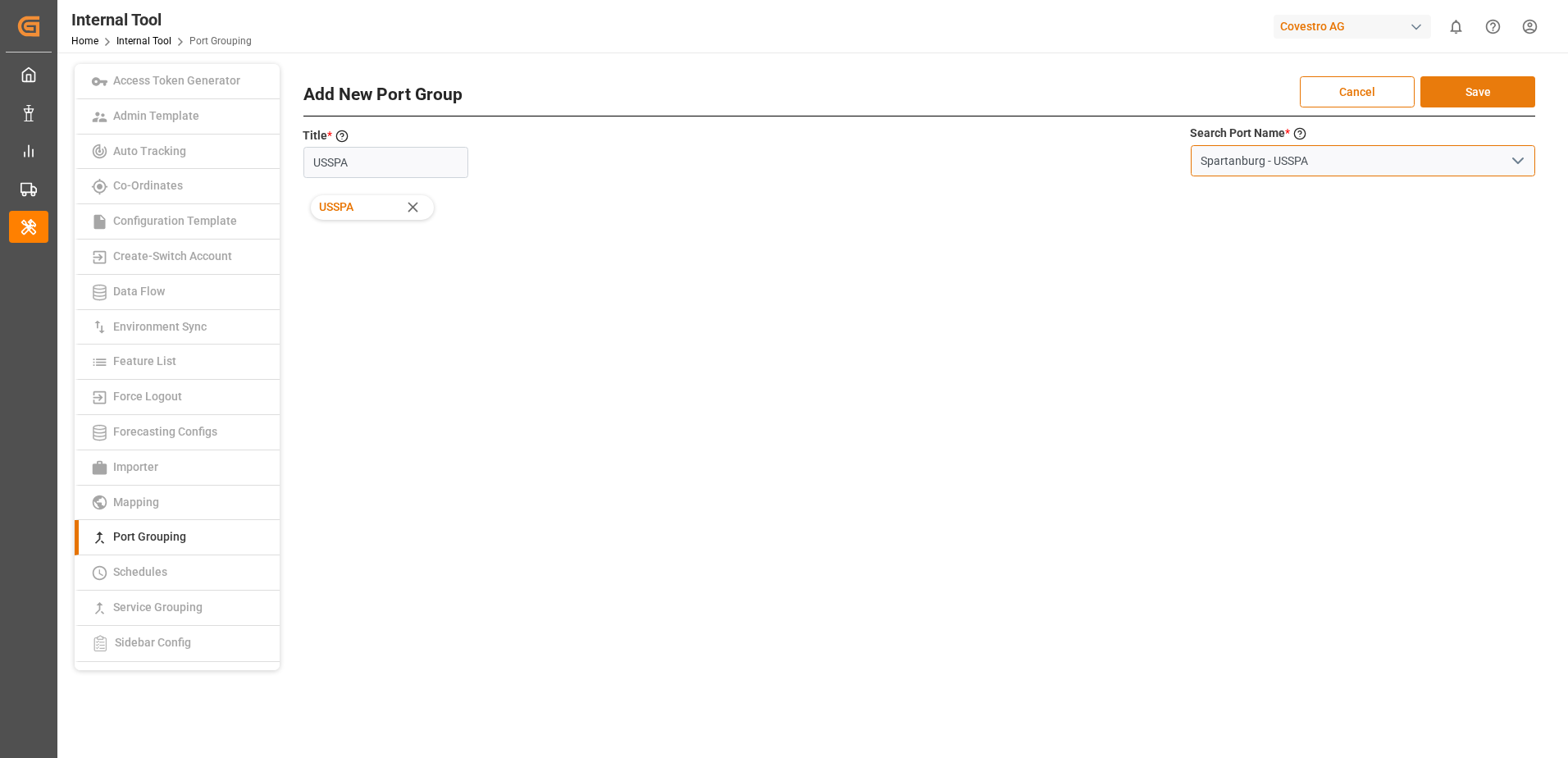
type input "Spartanburg - USSPA"
click at [1458, 86] on button "Save" at bounding box center [1477, 92] width 115 height 31
